Goal: Transaction & Acquisition: Purchase product/service

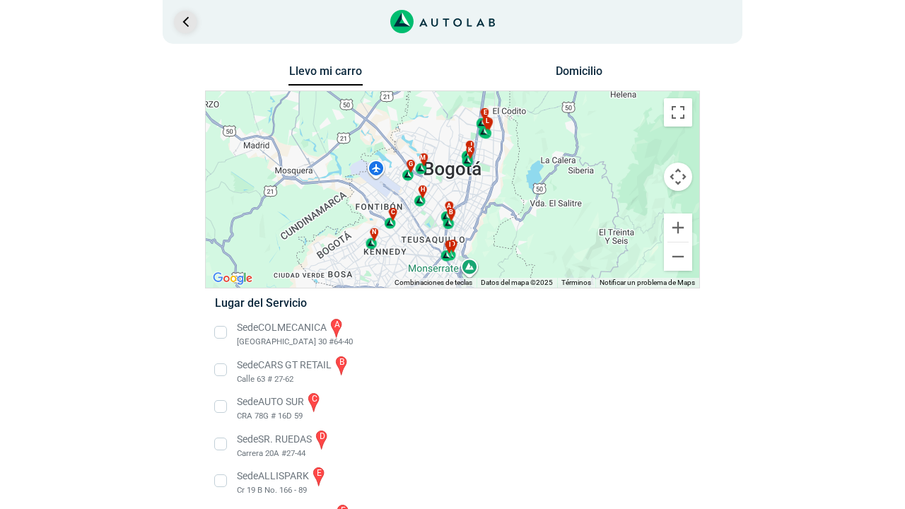
click at [192, 24] on link "Ir al paso anterior" at bounding box center [185, 22] width 23 height 23
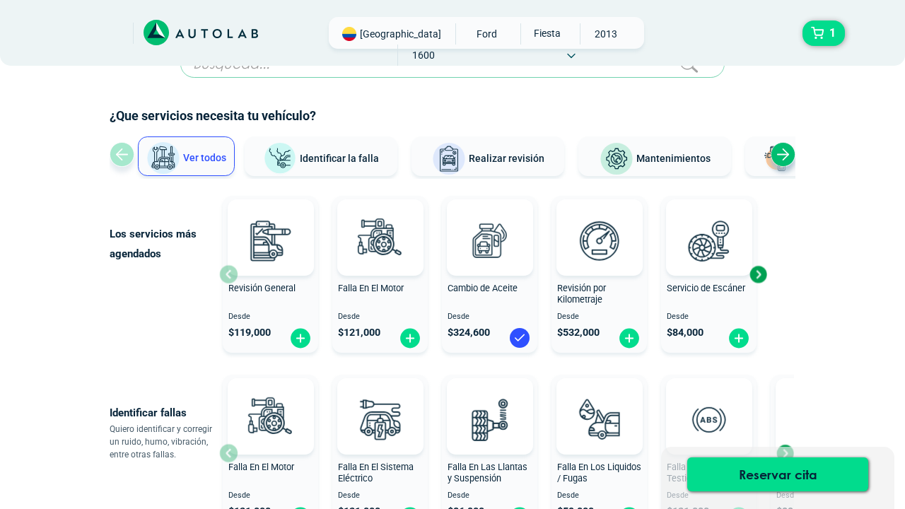
scroll to position [27, 0]
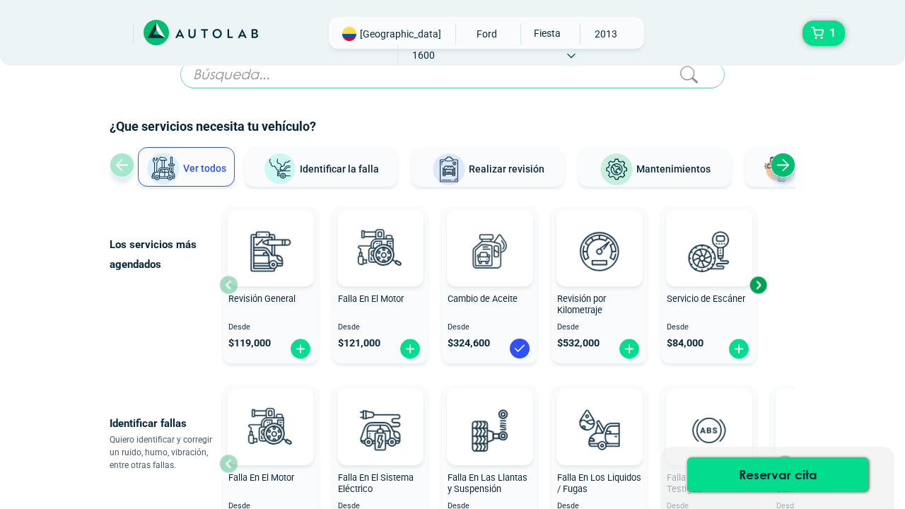
click at [760, 283] on div "Next slide" at bounding box center [757, 284] width 21 height 21
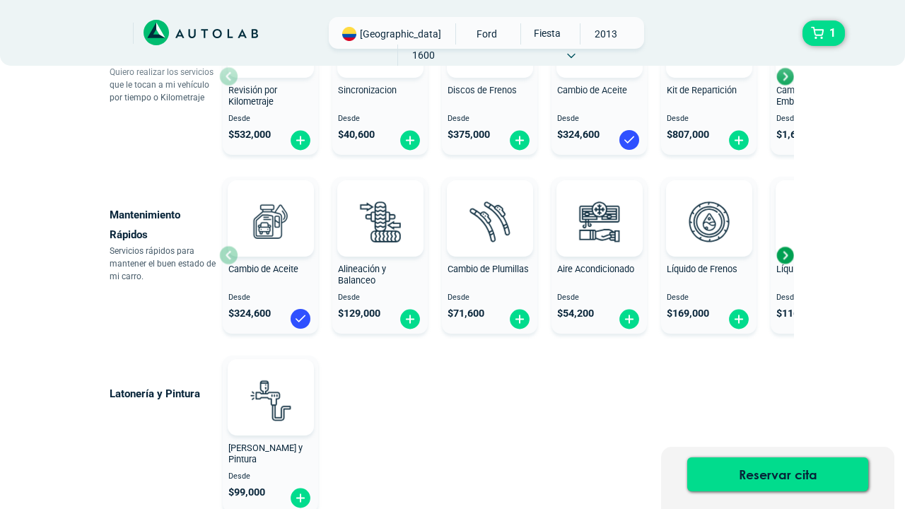
scroll to position [774, 0]
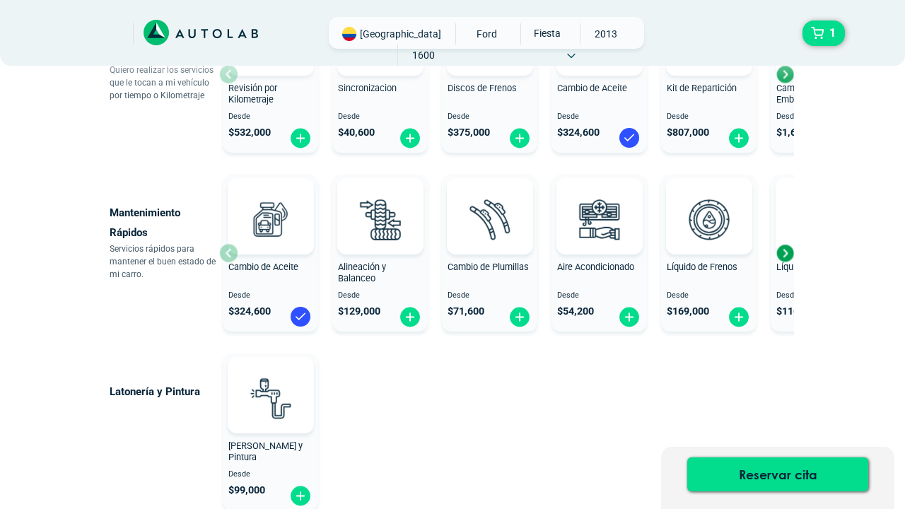
click at [785, 252] on div "Next slide" at bounding box center [784, 252] width 21 height 21
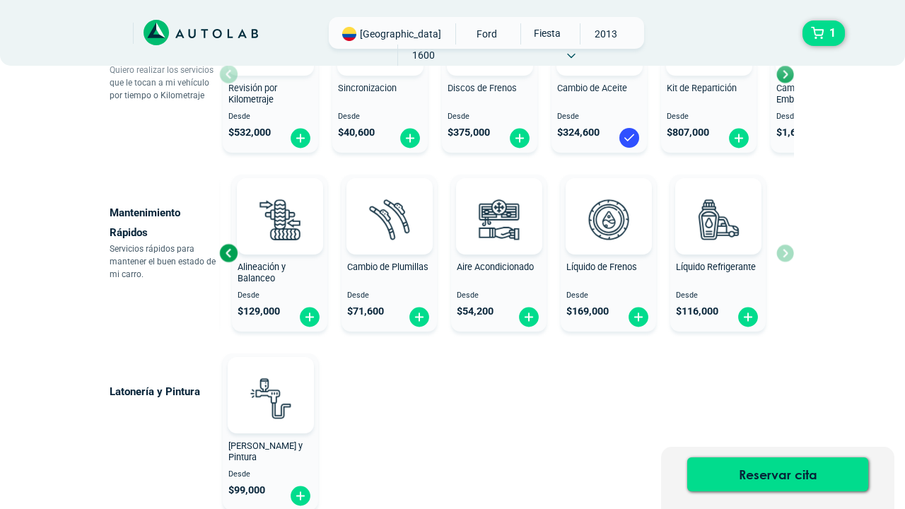
click at [785, 252] on div "Cambio de Aceite Desde $ 324,600 Alineación y Balanceo Desde $ 129,000 Cambio d…" at bounding box center [506, 253] width 575 height 168
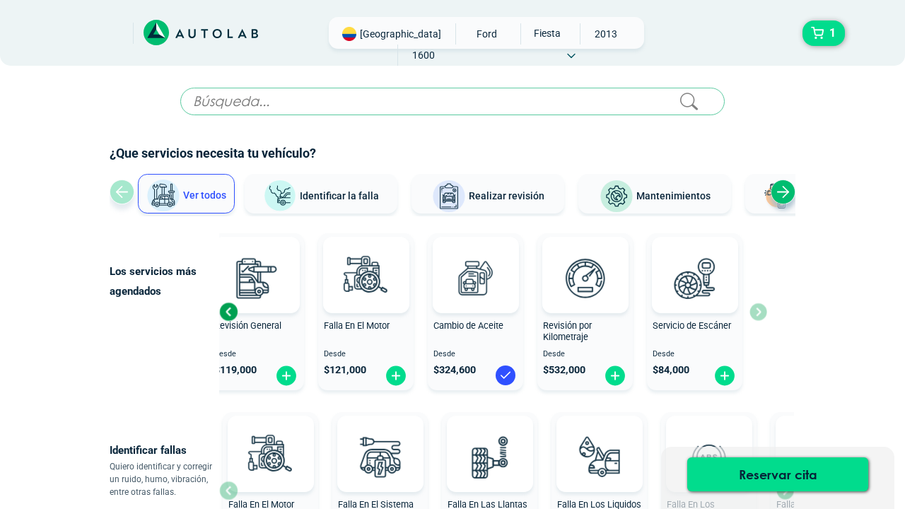
scroll to position [0, 0]
click at [785, 193] on div "Next slide" at bounding box center [782, 192] width 25 height 25
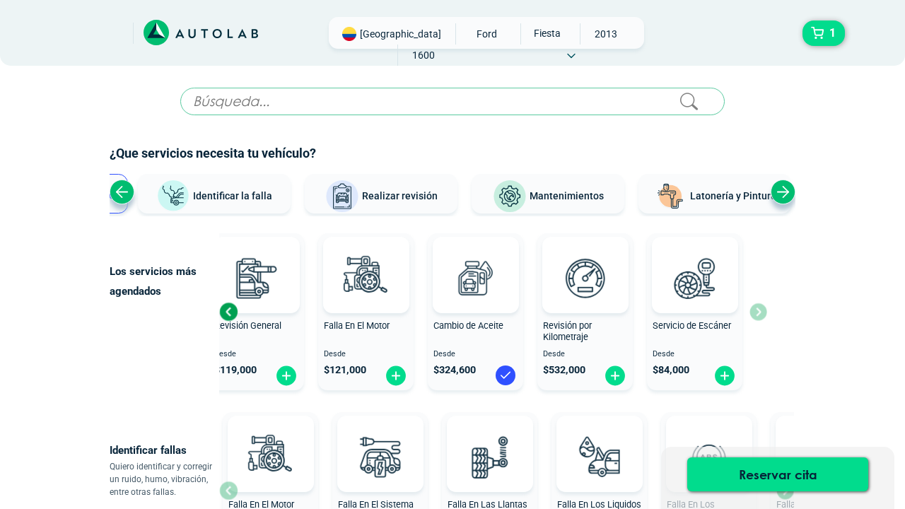
click at [785, 193] on div "Next slide" at bounding box center [782, 192] width 25 height 25
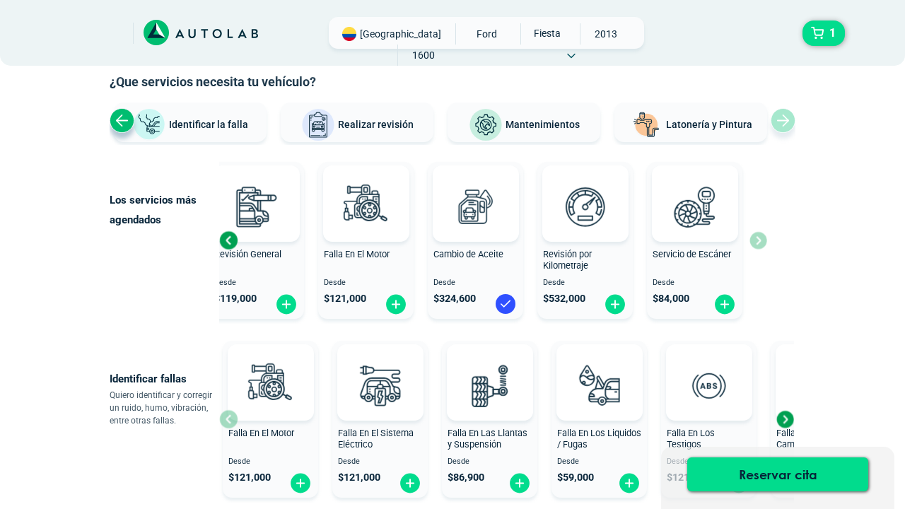
scroll to position [72, 0]
click at [493, 245] on div "Cambio de Aceite Desde $ 324,600" at bounding box center [475, 240] width 95 height 151
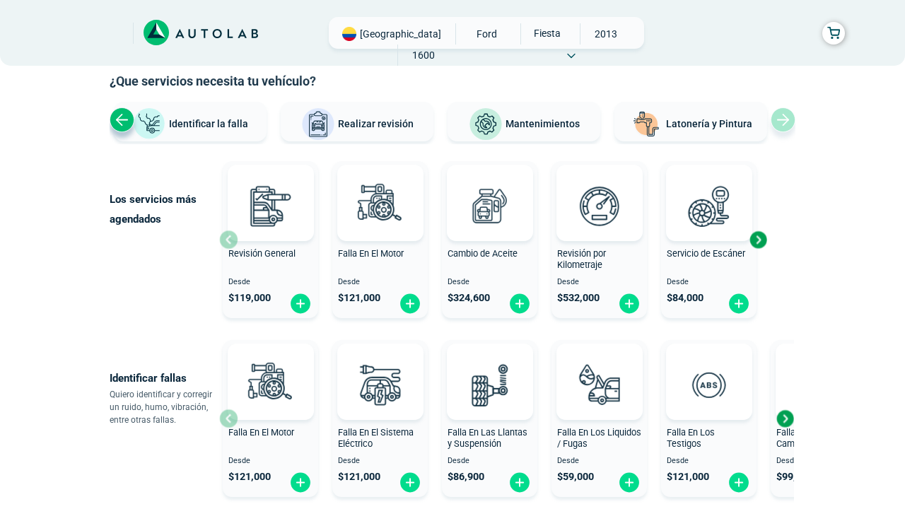
click at [466, 300] on span "$ 324,600" at bounding box center [468, 298] width 42 height 12
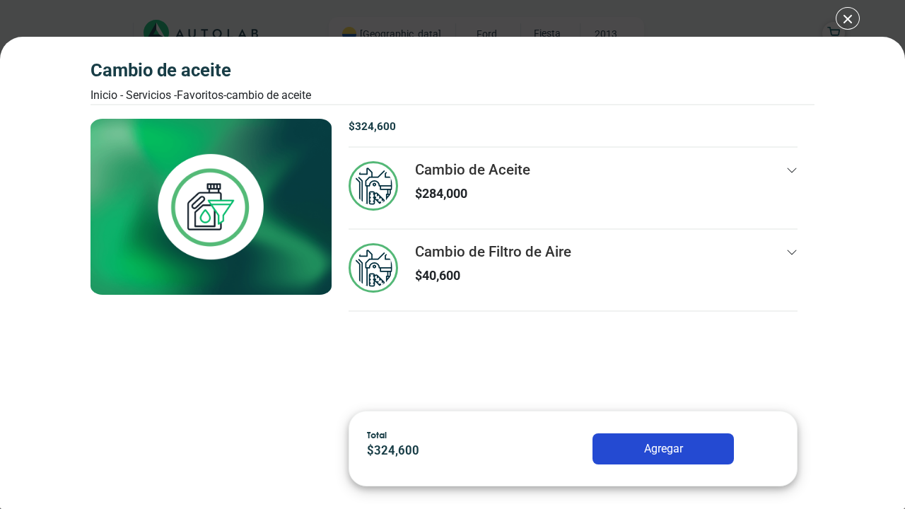
click at [490, 190] on p "$ 284,000" at bounding box center [472, 193] width 115 height 19
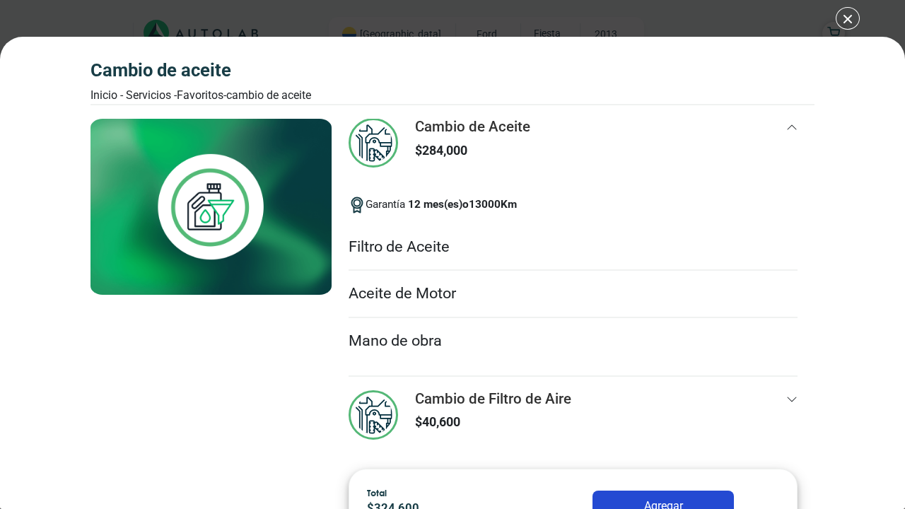
scroll to position [49, 0]
click at [459, 389] on h3 "Cambio de Filtro de Aire" at bounding box center [493, 398] width 156 height 18
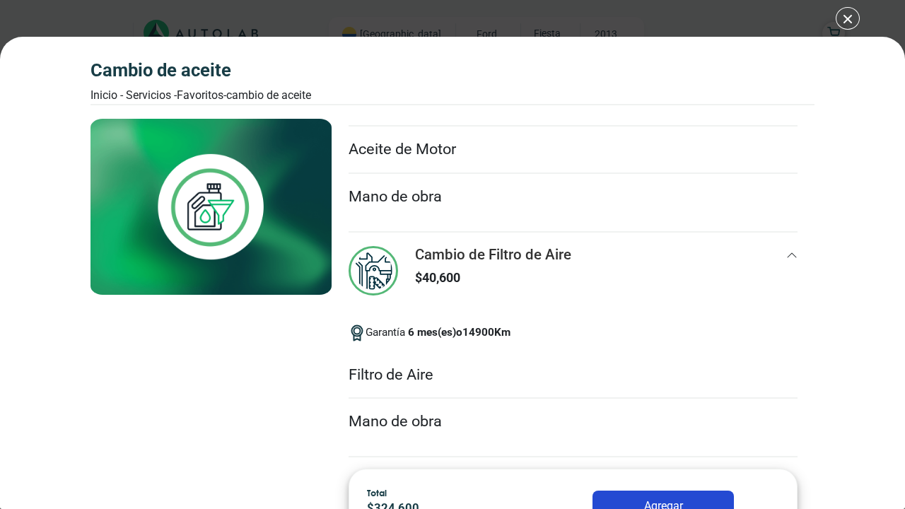
scroll to position [242, 0]
click at [843, 20] on div "Cambio de Aceite Inicio - Servicios - Favoritos - Cambio de Aceite Cambio de Ac…" at bounding box center [452, 254] width 905 height 509
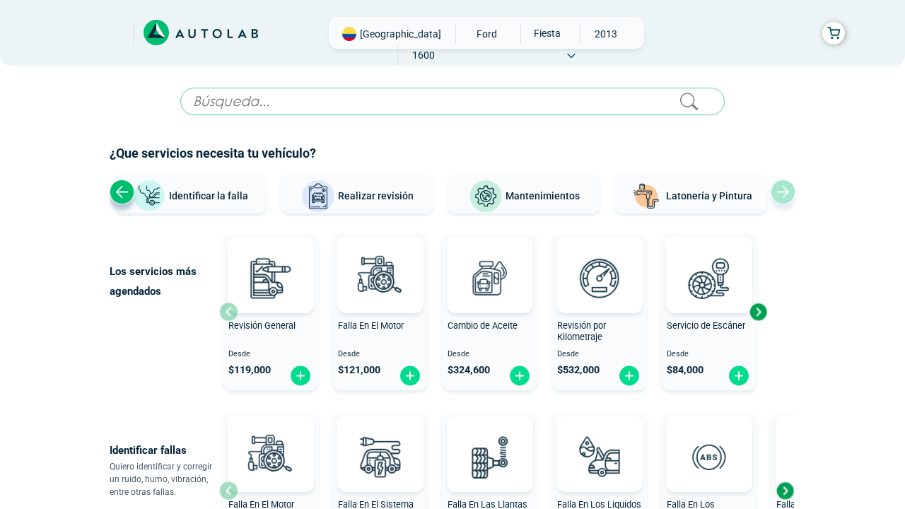
click at [300, 101] on input "text" at bounding box center [452, 102] width 544 height 28
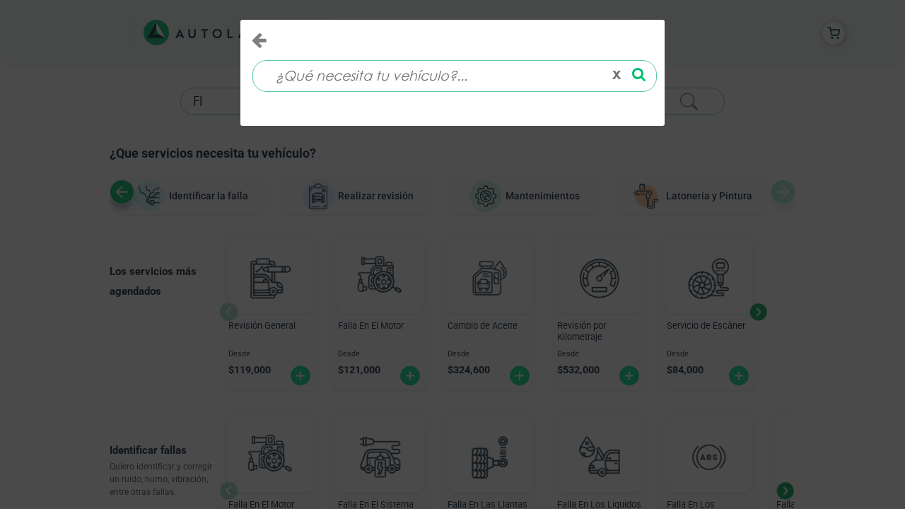
type input "FI"
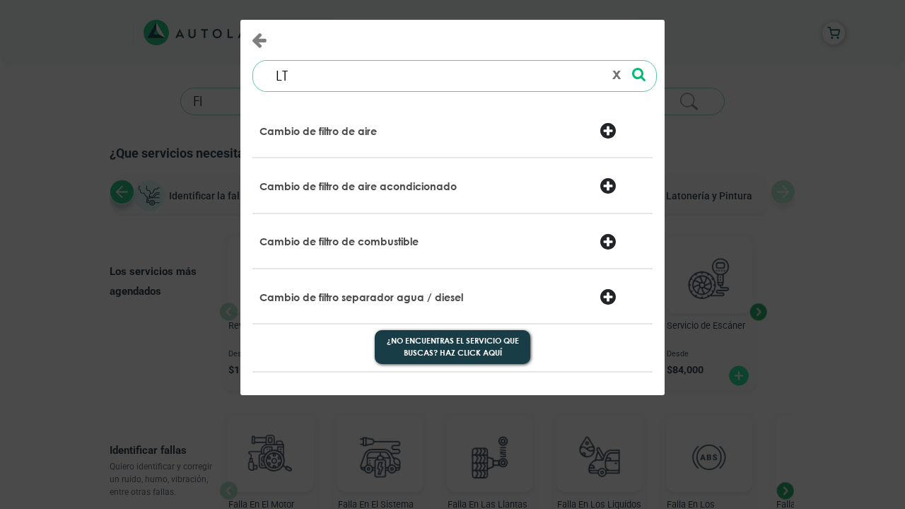
type input "L"
type input "FILTRO"
click at [534, 187] on div at bounding box center [554, 187] width 68 height 20
click at [604, 187] on div at bounding box center [622, 187] width 68 height 20
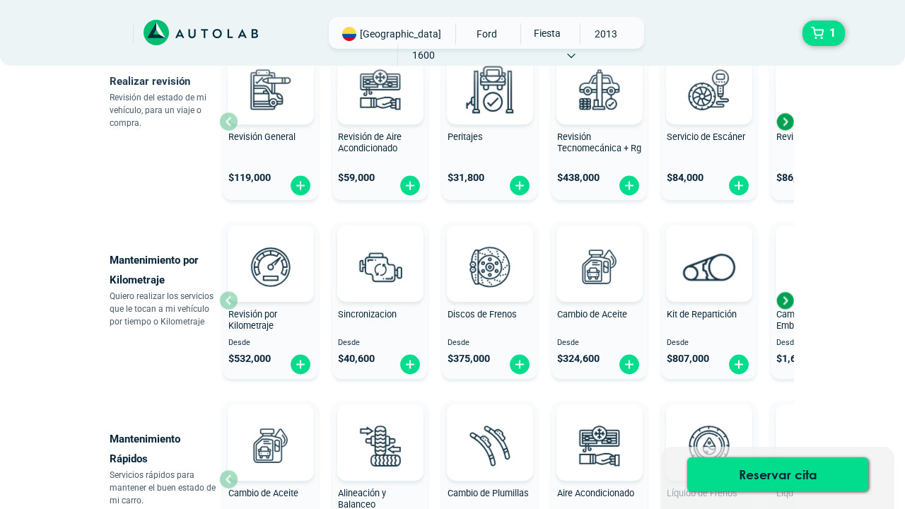
scroll to position [406, 0]
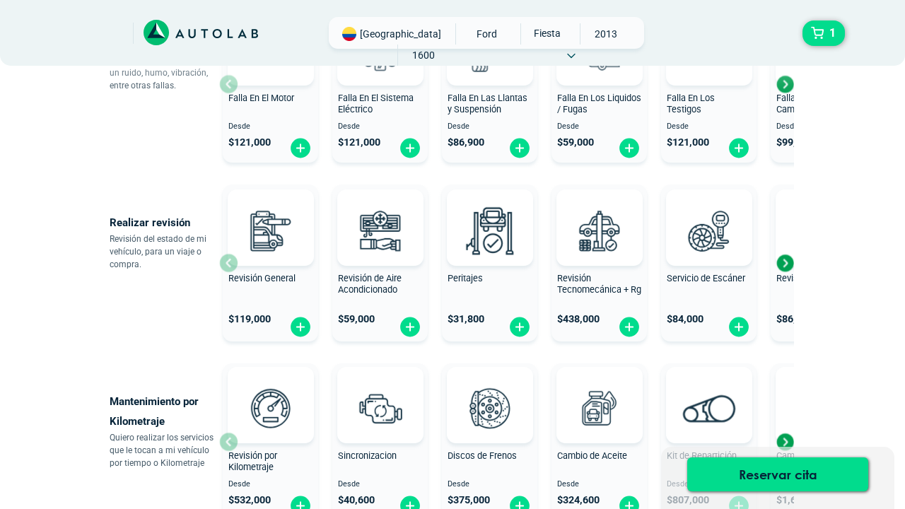
click at [182, 47] on div at bounding box center [183, 33] width 247 height 32
click at [195, 30] on icon at bounding box center [191, 33] width 7 height 9
